Goal: Task Accomplishment & Management: Use online tool/utility

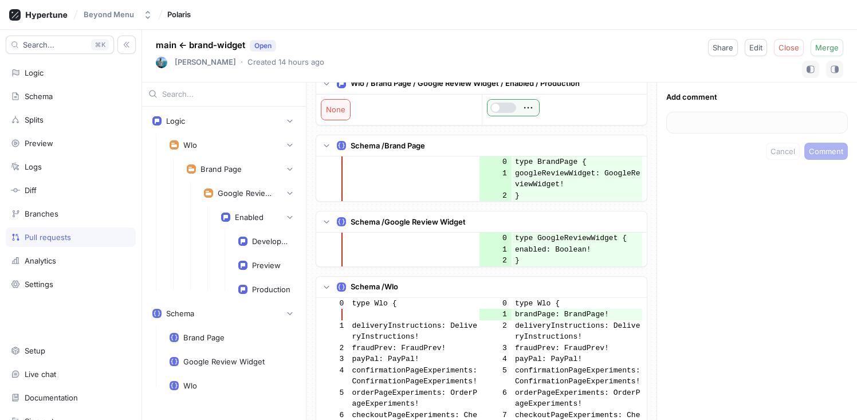
scroll to position [277, 0]
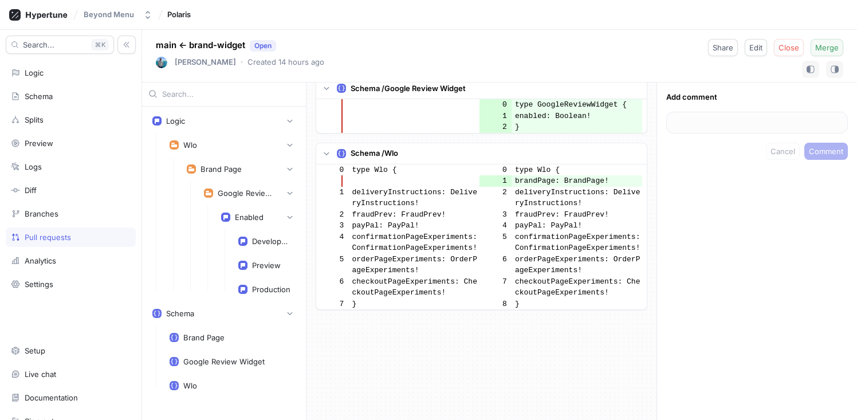
click at [822, 45] on span "Merge" at bounding box center [826, 47] width 23 height 7
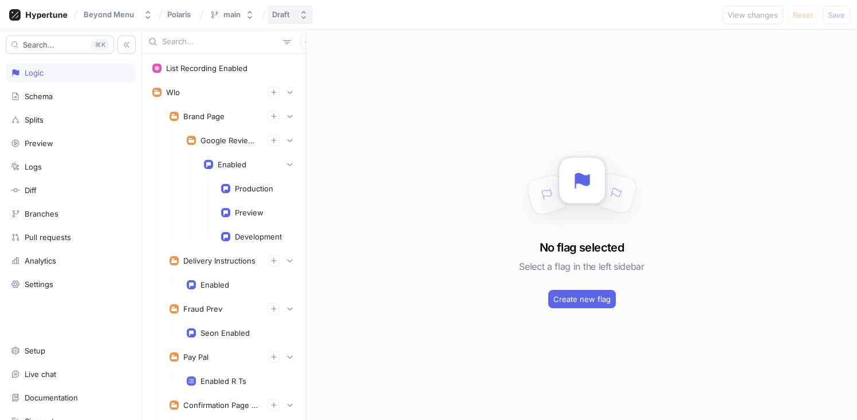
click at [299, 17] on icon "button" at bounding box center [303, 14] width 9 height 9
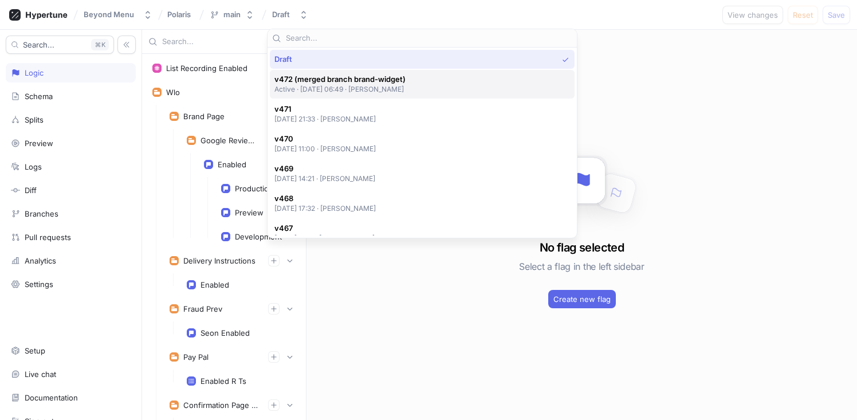
click at [417, 84] on div "v472 (merged branch brand-widget) Active ‧ [DATE] 06:49 ‧ [PERSON_NAME]" at bounding box center [419, 83] width 290 height 19
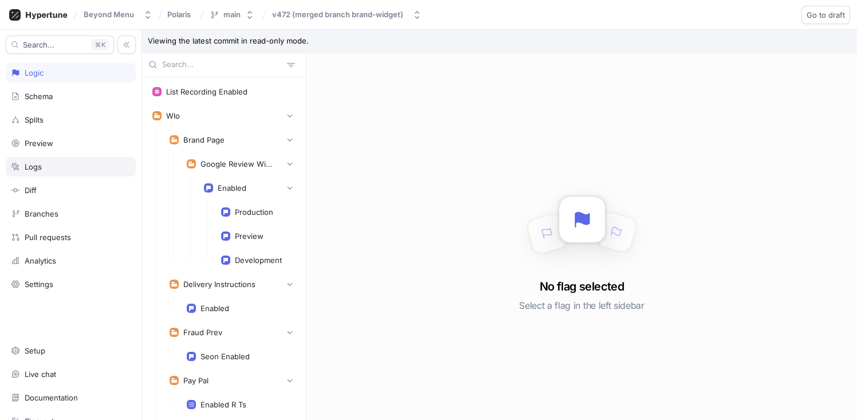
click at [64, 162] on div "Logs" at bounding box center [71, 166] width 120 height 9
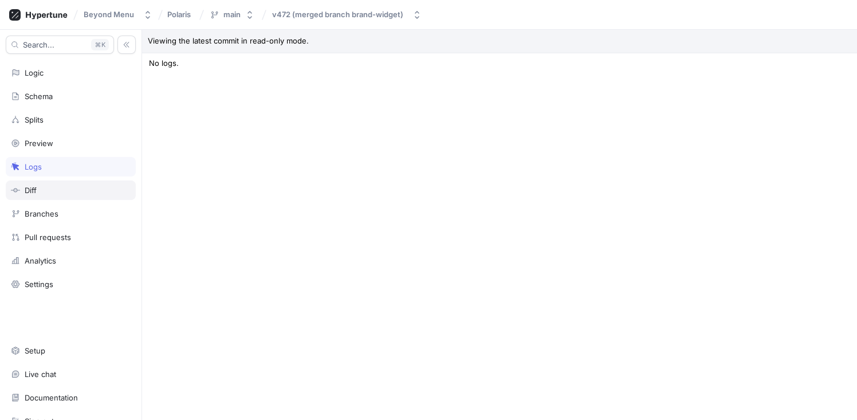
click at [53, 182] on div "Diff" at bounding box center [71, 189] width 130 height 19
